Goal: Task Accomplishment & Management: Manage account settings

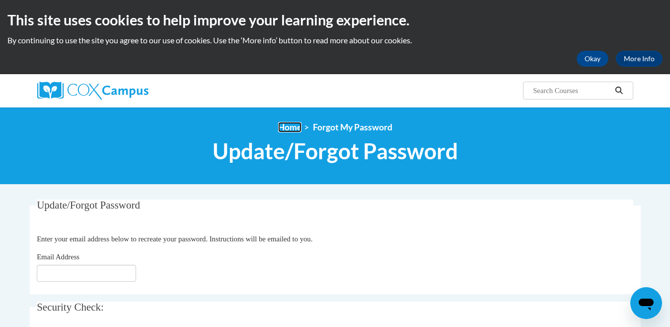
click at [289, 127] on link "Home" at bounding box center [289, 127] width 23 height 10
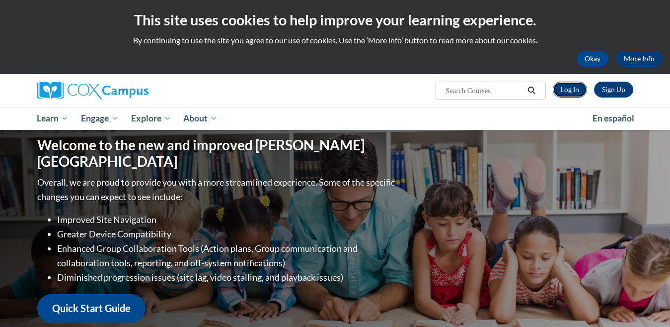
click at [574, 89] on link "Log In" at bounding box center [570, 90] width 34 height 16
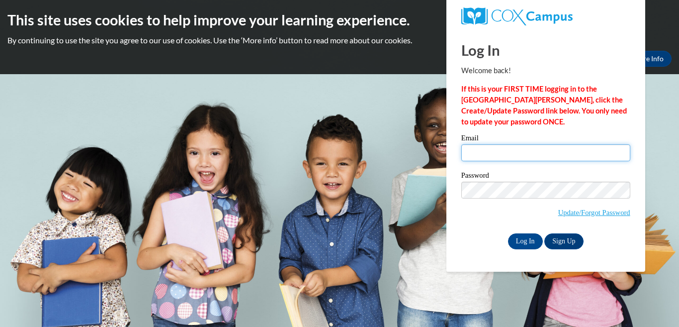
click at [510, 157] on input "Email" at bounding box center [545, 152] width 169 height 17
type input "[EMAIL_ADDRESS][DOMAIN_NAME]"
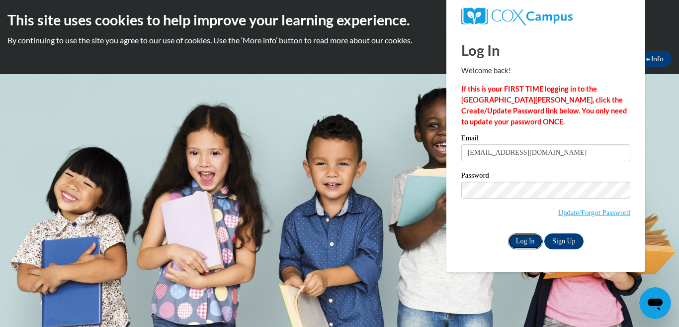
click at [523, 243] on input "Log In" at bounding box center [525, 241] width 35 height 16
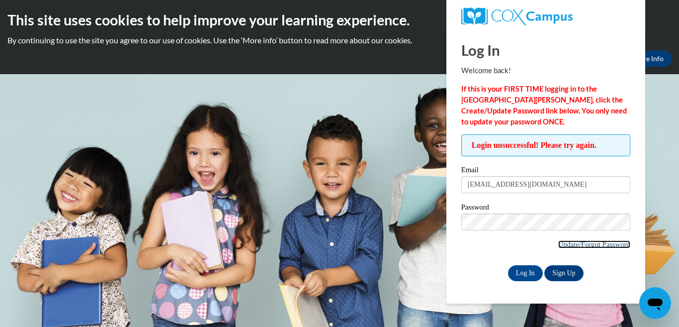
click at [589, 244] on link "Update/Forgot Password" at bounding box center [594, 244] width 72 height 8
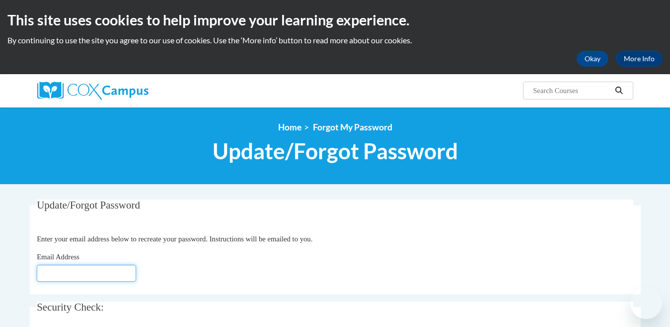
click at [65, 271] on input "Email Address" at bounding box center [86, 272] width 99 height 17
type input "suzanneaugusta81@gmail.com"
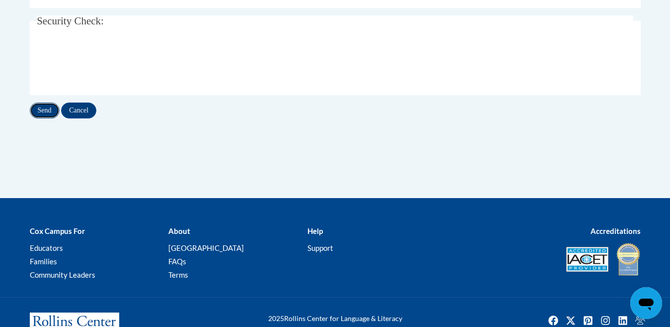
click at [46, 106] on input "Send" at bounding box center [45, 110] width 30 height 16
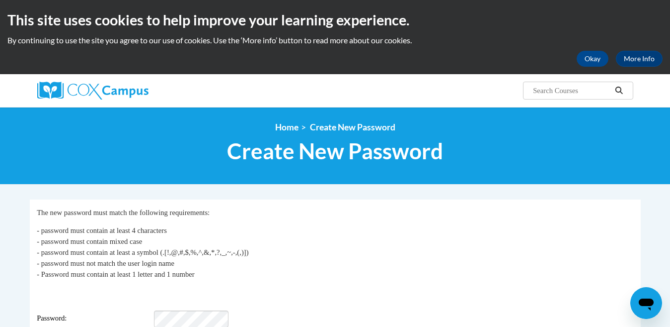
scroll to position [286, 0]
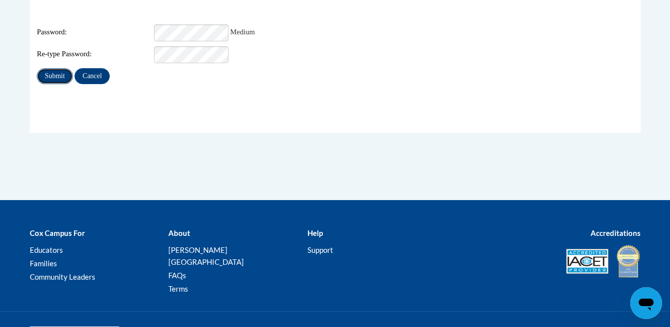
click at [49, 69] on input "Submit" at bounding box center [55, 76] width 36 height 16
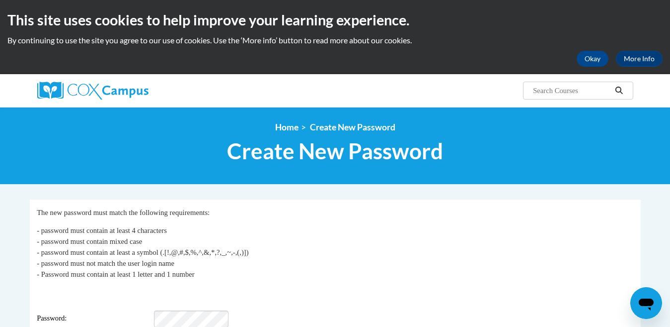
scroll to position [286, 0]
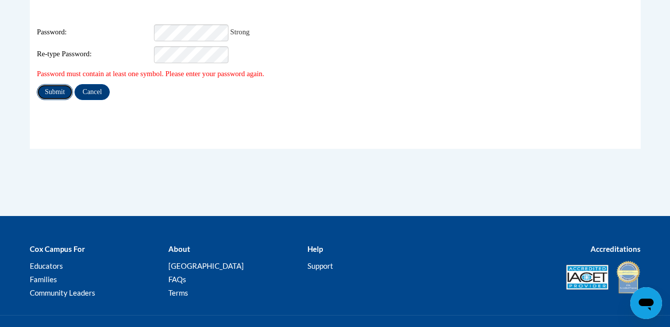
click at [62, 84] on input "Submit" at bounding box center [55, 92] width 36 height 16
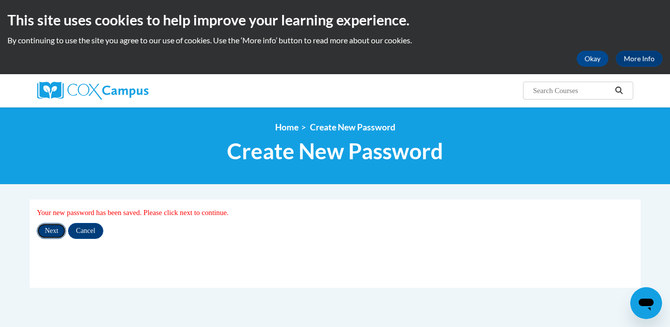
click at [46, 228] on input "Next" at bounding box center [51, 231] width 29 height 16
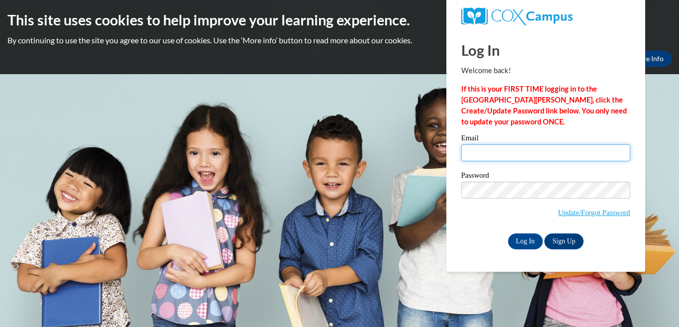
click at [480, 160] on input "Email" at bounding box center [545, 152] width 169 height 17
type input "suzanneaugusta81@gmail.com"
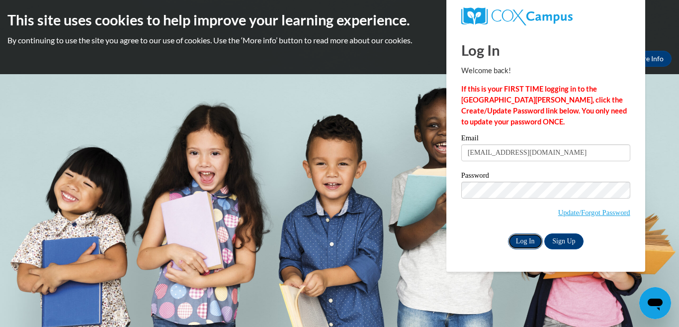
click at [520, 242] on input "Log In" at bounding box center [525, 241] width 35 height 16
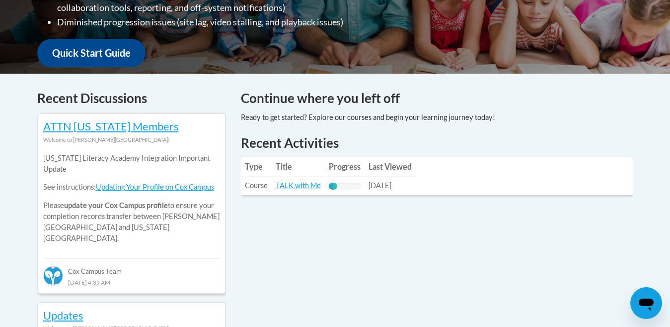
scroll to position [360, 0]
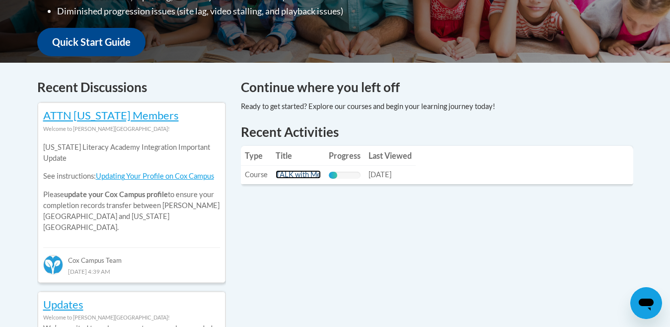
click at [305, 176] on link "TALK with Me" at bounding box center [298, 174] width 45 height 8
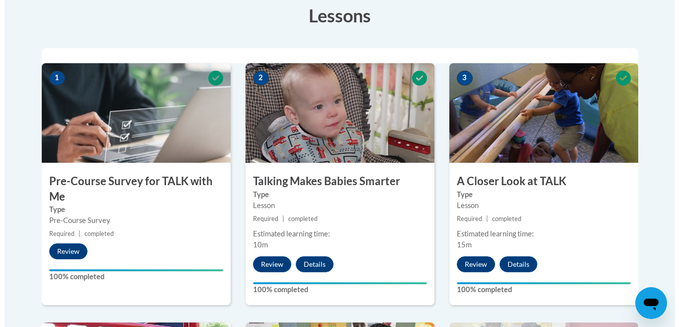
scroll to position [572, 0]
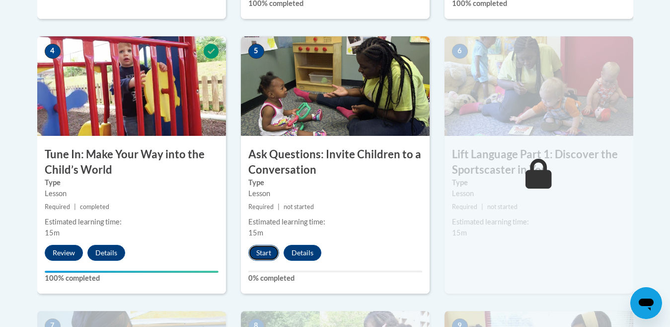
click at [266, 253] on button "Start" at bounding box center [264, 253] width 31 height 16
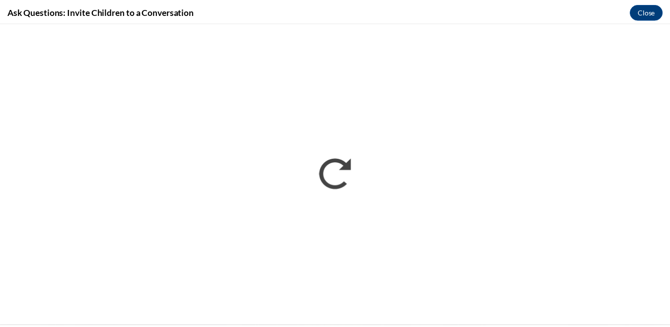
scroll to position [0, 0]
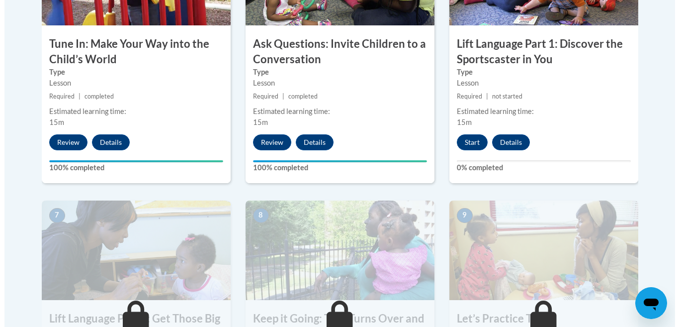
scroll to position [679, 0]
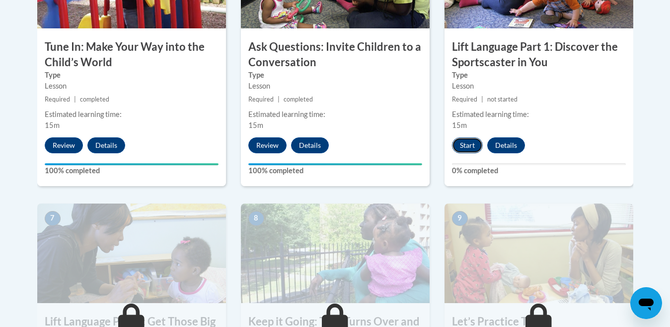
click at [463, 146] on button "Start" at bounding box center [467, 145] width 31 height 16
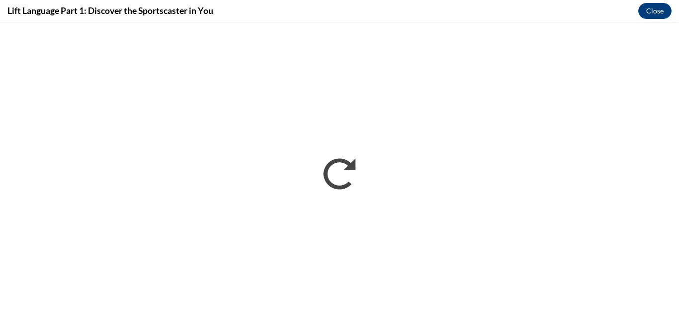
scroll to position [0, 0]
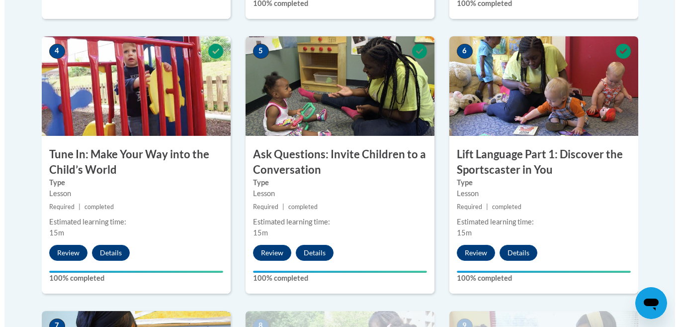
scroll to position [857, 0]
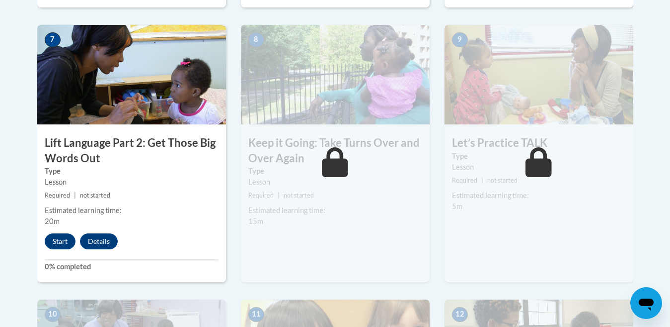
click at [378, 110] on img at bounding box center [335, 74] width 189 height 99
click at [59, 237] on button "Start" at bounding box center [60, 241] width 31 height 16
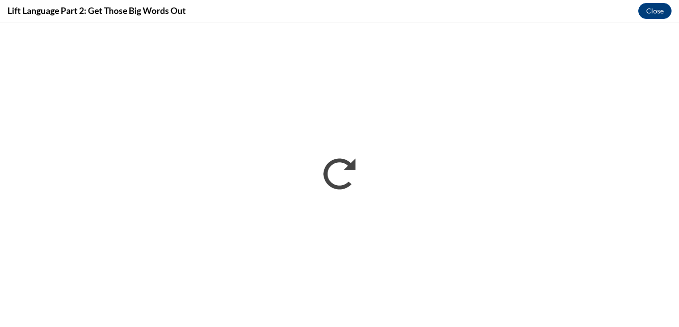
scroll to position [0, 0]
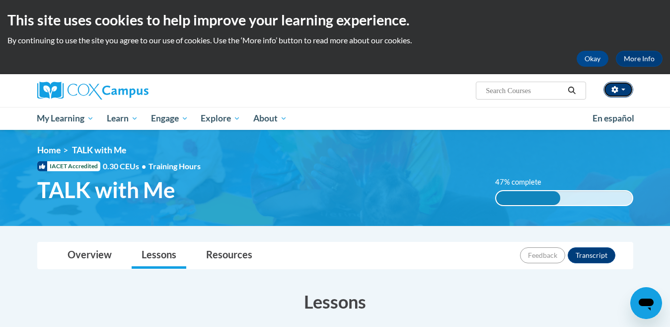
click at [628, 86] on button "button" at bounding box center [619, 90] width 30 height 16
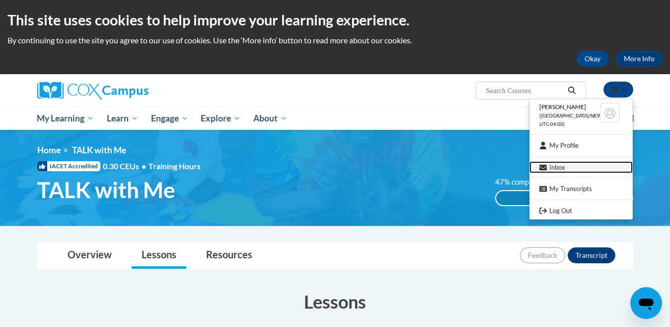
click at [553, 163] on link "Inbox" at bounding box center [581, 167] width 103 height 12
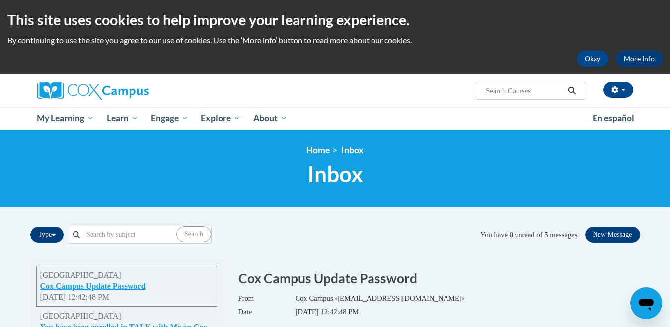
click at [627, 94] on button "button" at bounding box center [619, 90] width 30 height 16
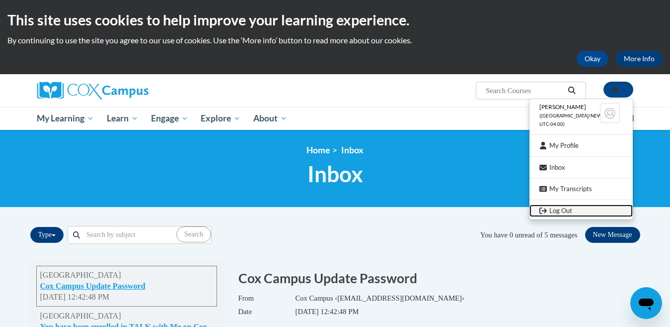
click at [564, 208] on link "Log Out" at bounding box center [581, 210] width 103 height 12
